Goal: Navigation & Orientation: Find specific page/section

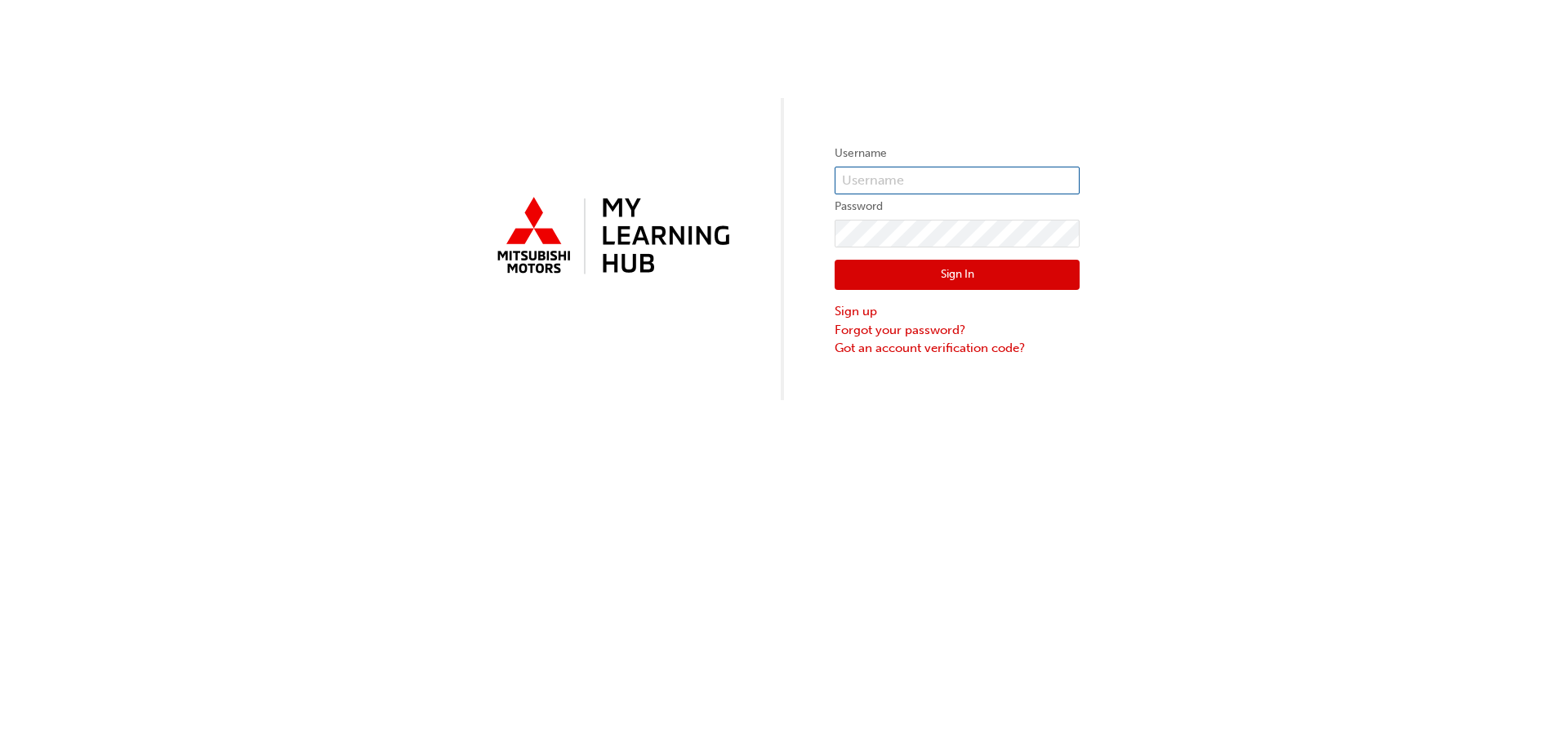
type input "[PERSON_NAME][EMAIL_ADDRESS][DOMAIN_NAME]"
click at [1028, 287] on button "Sign In" at bounding box center [957, 275] width 245 height 31
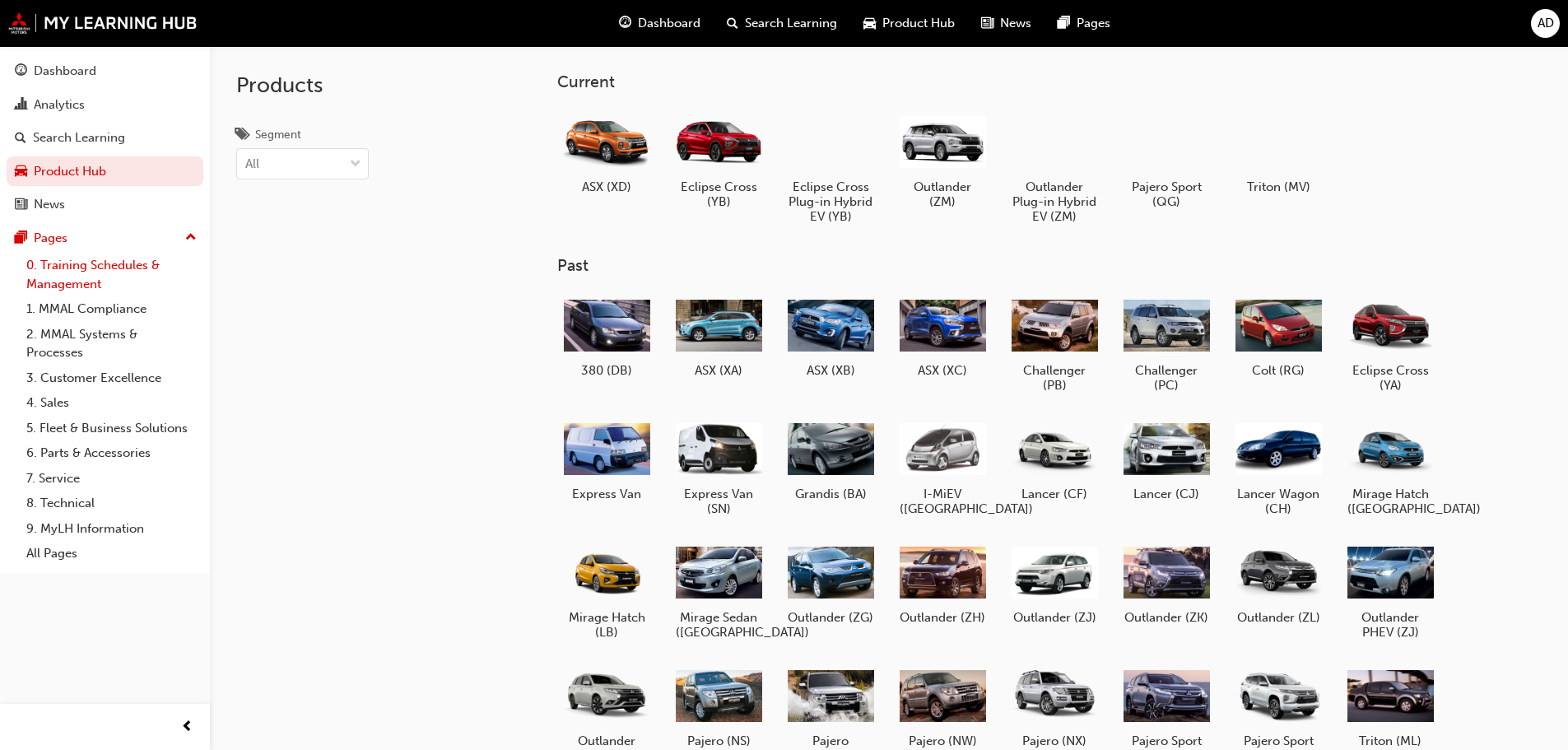
click at [124, 278] on link "0. Training Schedules & Management" at bounding box center [111, 274] width 183 height 44
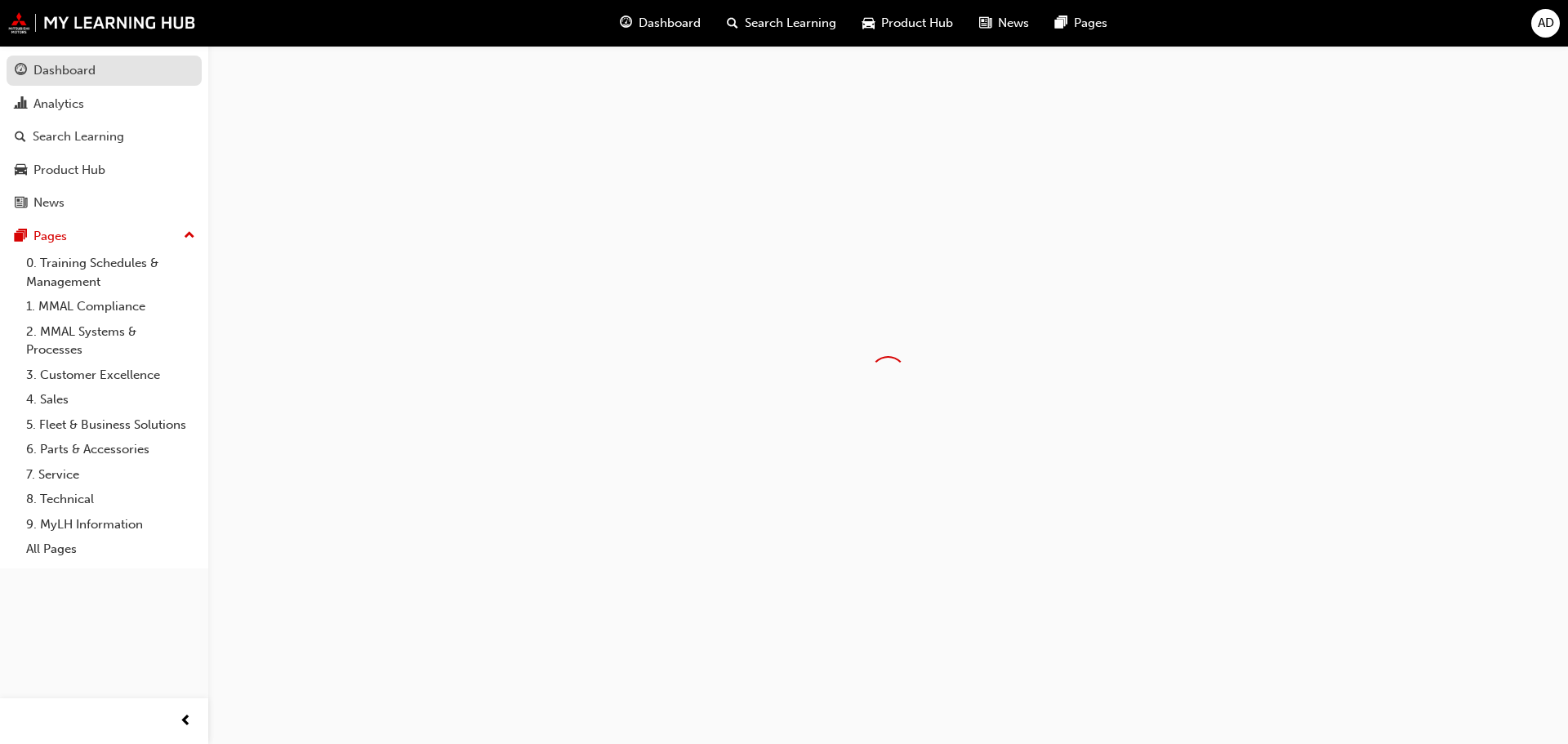
click at [80, 80] on link "Dashboard" at bounding box center [104, 70] width 195 height 30
click at [80, 70] on link "Dashboard" at bounding box center [104, 70] width 195 height 30
